Goal: Navigation & Orientation: Find specific page/section

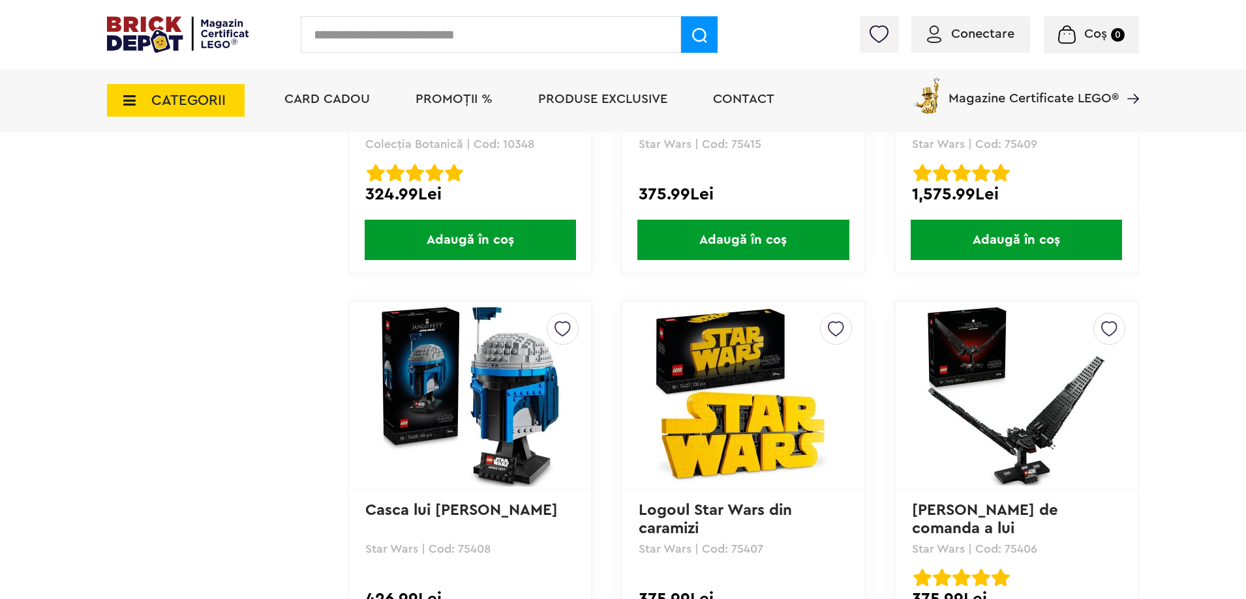
scroll to position [1628, 0]
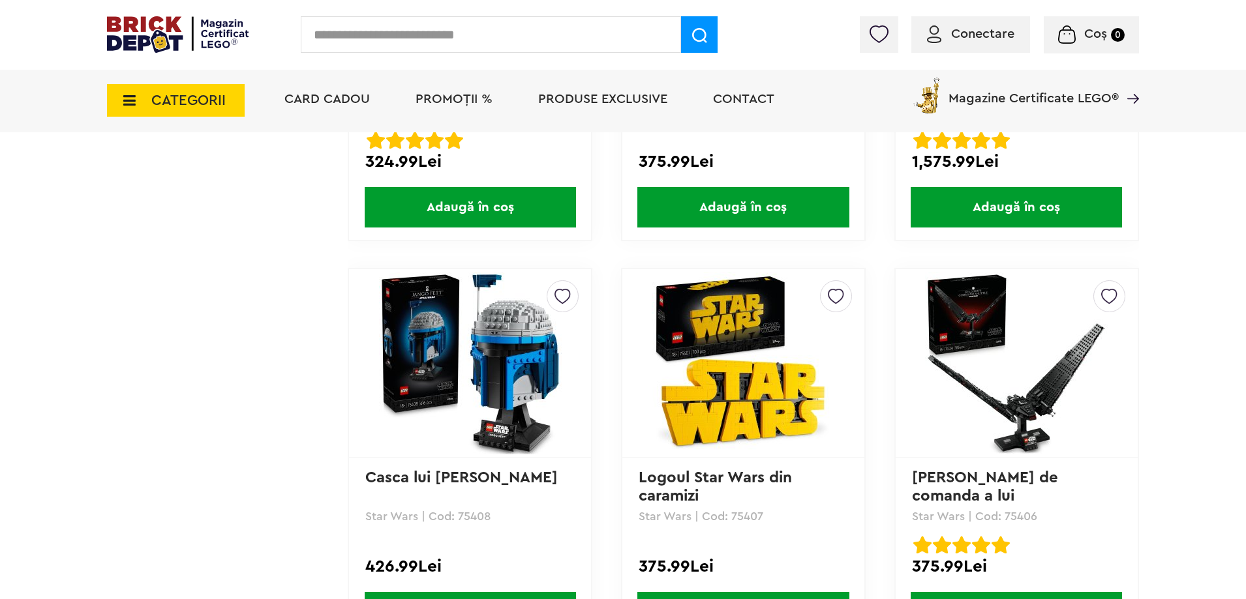
drag, startPoint x: 1181, startPoint y: 233, endPoint x: 1183, endPoint y: 242, distance: 9.3
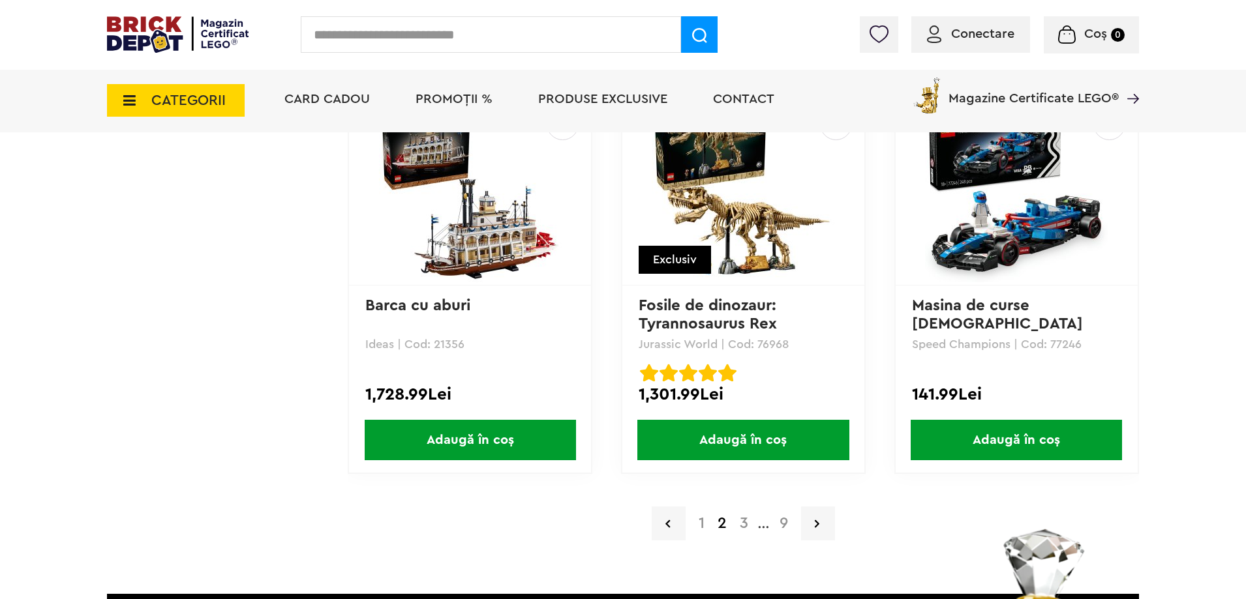
scroll to position [2610, 0]
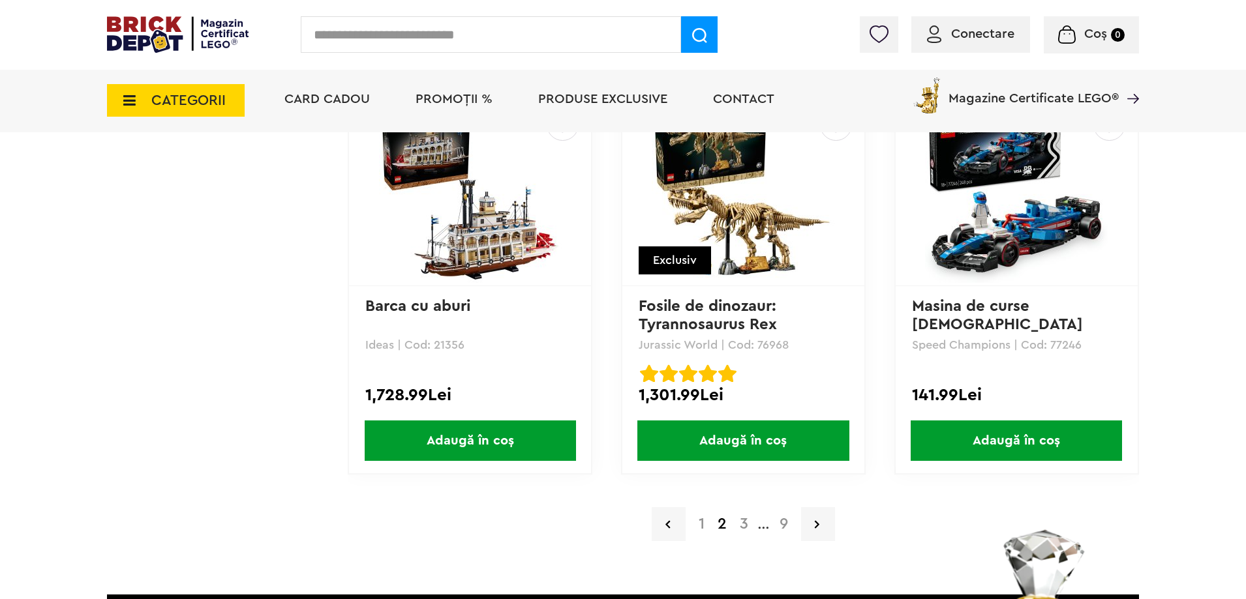
click at [743, 524] on a=Adult&order=1&page=3"] "3" at bounding box center [744, 525] width 22 height 16
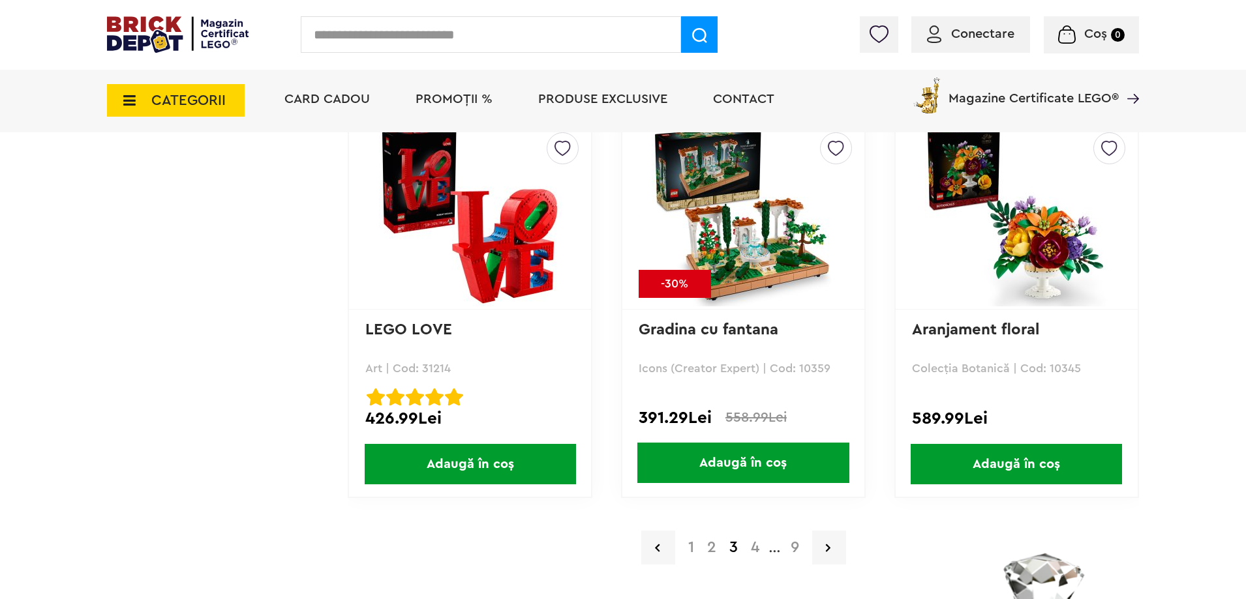
scroll to position [2590, 0]
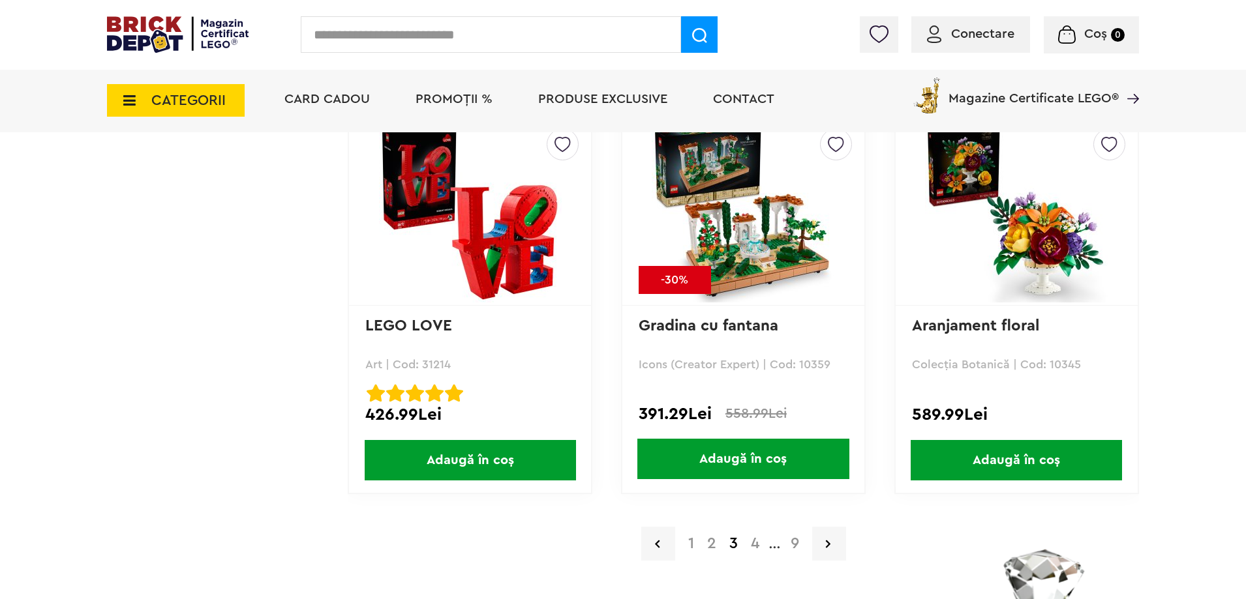
click at [751, 547] on a=Adult&order=1&page=4"] "4" at bounding box center [755, 544] width 22 height 16
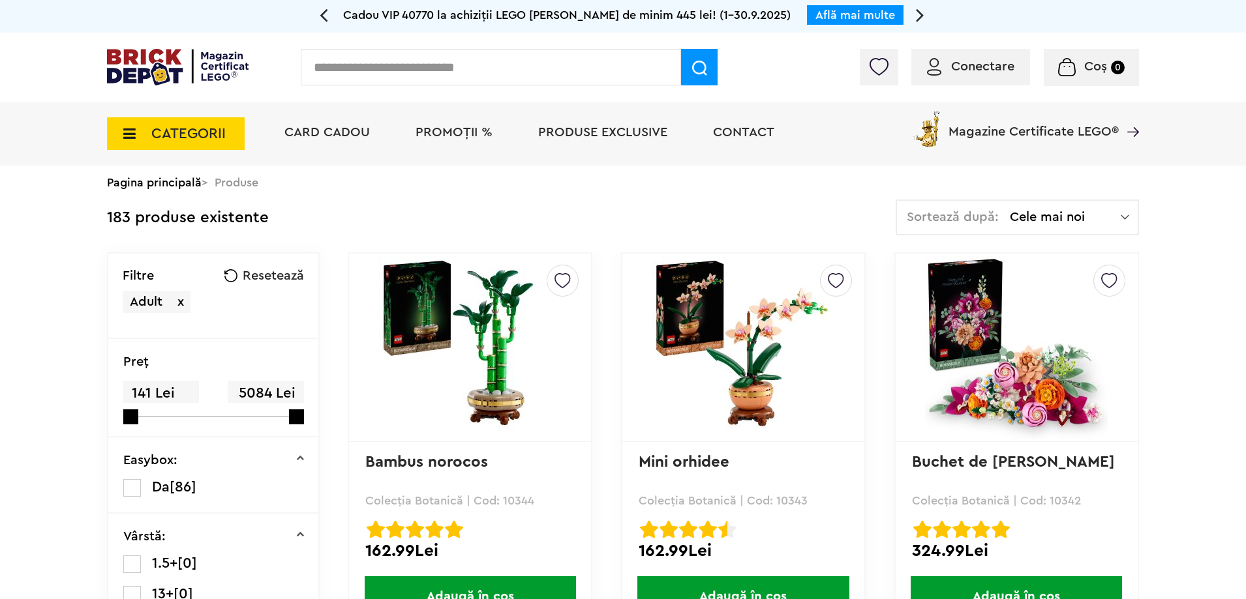
drag, startPoint x: 1224, startPoint y: 229, endPoint x: 1216, endPoint y: 301, distance: 72.2
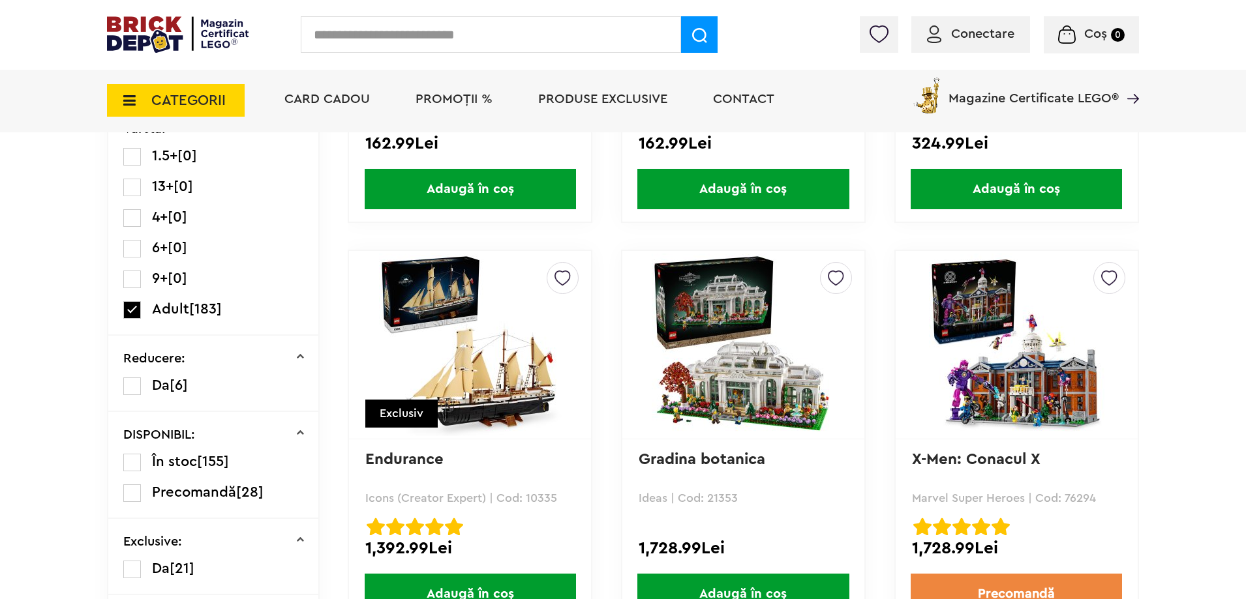
scroll to position [442, 0]
